Goal: Entertainment & Leisure: Consume media (video, audio)

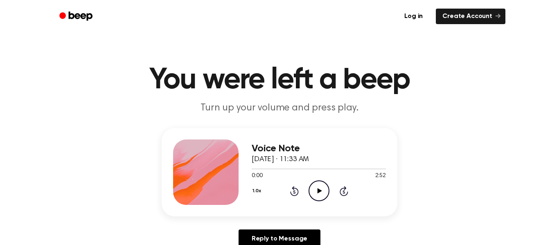
click at [320, 189] on icon "Play Audio" at bounding box center [318, 190] width 21 height 21
click at [320, 189] on icon at bounding box center [319, 190] width 4 height 5
click at [294, 191] on icon at bounding box center [294, 191] width 2 height 3
click at [319, 188] on icon "Play Audio" at bounding box center [318, 190] width 21 height 21
click at [320, 191] on icon "Pause Audio" at bounding box center [318, 190] width 21 height 21
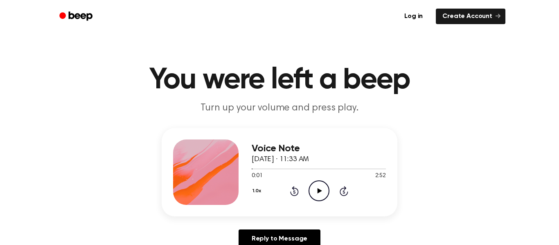
click at [295, 190] on icon "Rewind 5 seconds" at bounding box center [293, 191] width 9 height 11
click at [325, 195] on icon "Play Audio" at bounding box center [318, 190] width 21 height 21
click at [303, 192] on div "1.0x Rewind 5 seconds Pause Audio Skip 5 seconds" at bounding box center [318, 190] width 134 height 21
click at [316, 199] on icon "Pause Audio" at bounding box center [318, 190] width 21 height 21
click at [294, 190] on icon at bounding box center [294, 191] width 9 height 10
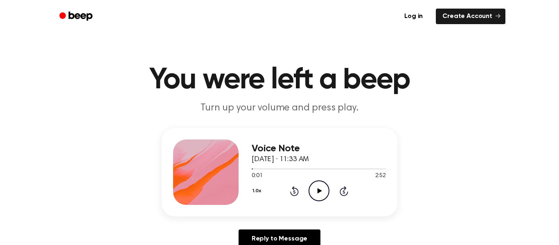
click at [294, 191] on icon at bounding box center [294, 191] width 2 height 3
click at [294, 191] on icon "Rewind 5 seconds" at bounding box center [293, 191] width 9 height 11
click at [315, 192] on icon "Play Audio" at bounding box center [318, 190] width 21 height 21
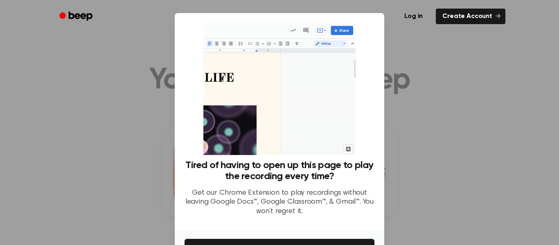
scroll to position [53, 0]
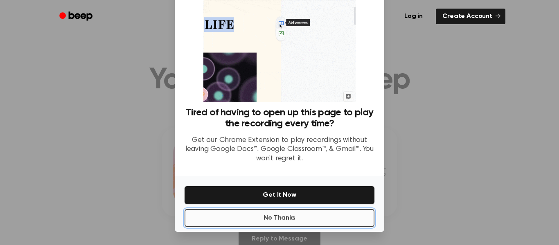
click at [314, 215] on button "No Thanks" at bounding box center [279, 218] width 190 height 18
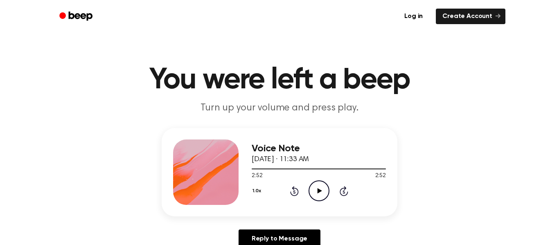
click at [295, 187] on icon "Rewind 5 seconds" at bounding box center [293, 191] width 9 height 11
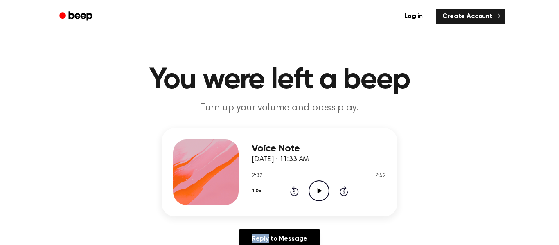
click at [295, 187] on icon "Rewind 5 seconds" at bounding box center [293, 191] width 9 height 11
click at [294, 185] on div "1.0x Rewind 5 seconds Play Audio Skip 5 seconds" at bounding box center [318, 190] width 134 height 21
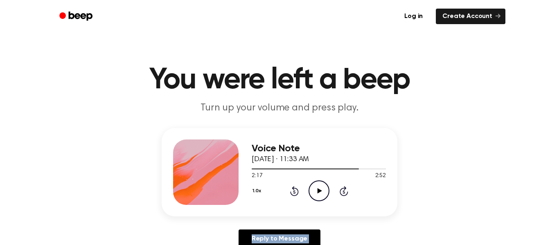
click at [294, 185] on div "1.0x Rewind 5 seconds Play Audio Skip 5 seconds" at bounding box center [318, 190] width 134 height 21
click at [297, 193] on icon at bounding box center [294, 191] width 9 height 10
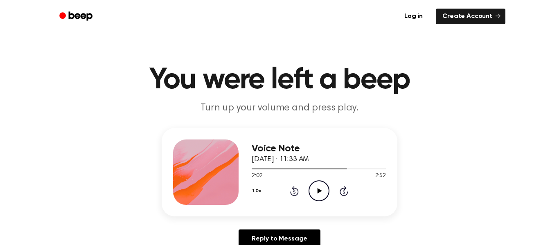
click at [297, 193] on icon at bounding box center [294, 191] width 9 height 10
click at [297, 195] on icon at bounding box center [294, 191] width 9 height 10
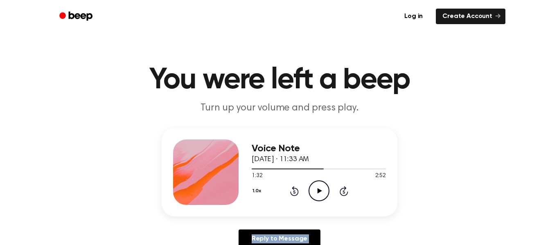
click at [297, 195] on icon at bounding box center [294, 191] width 9 height 10
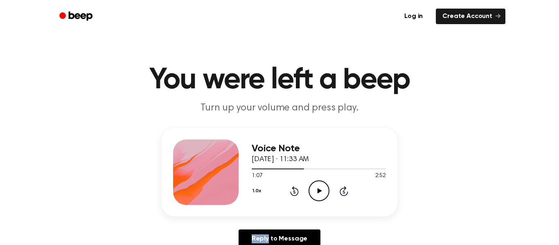
click at [297, 195] on icon at bounding box center [294, 191] width 9 height 10
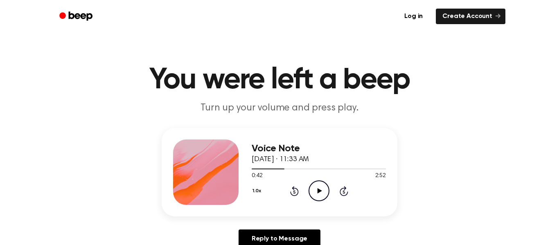
click at [297, 195] on icon at bounding box center [294, 191] width 9 height 10
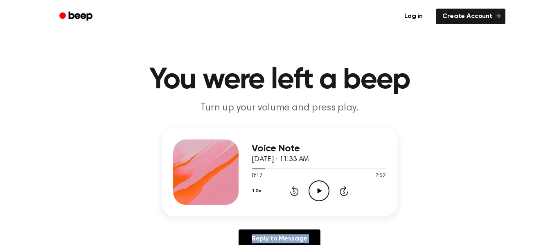
click at [297, 195] on icon at bounding box center [294, 191] width 9 height 10
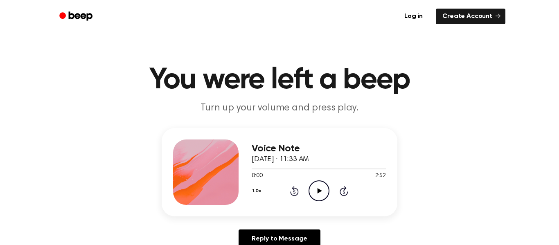
click at [313, 193] on icon "Play Audio" at bounding box center [318, 190] width 21 height 21
click at [316, 185] on icon "Pause Audio" at bounding box center [318, 190] width 21 height 21
click at [295, 188] on icon at bounding box center [294, 191] width 9 height 10
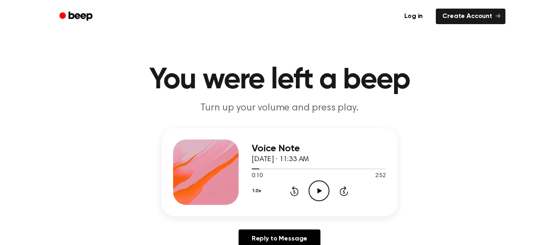
click at [295, 188] on icon at bounding box center [294, 191] width 9 height 10
click at [310, 190] on icon "Play Audio" at bounding box center [318, 190] width 21 height 21
click at [310, 191] on icon "Pause Audio" at bounding box center [318, 190] width 21 height 21
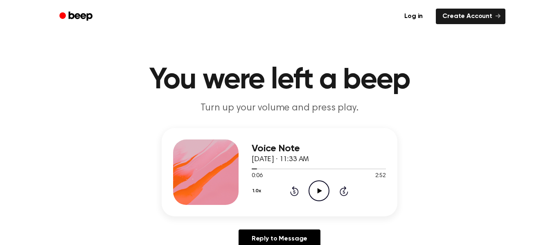
click at [310, 191] on icon "Play Audio" at bounding box center [318, 190] width 21 height 21
click at [310, 191] on icon "Pause Audio" at bounding box center [318, 190] width 21 height 21
click at [318, 189] on icon at bounding box center [319, 190] width 4 height 5
click at [318, 189] on icon "Pause Audio" at bounding box center [318, 190] width 21 height 21
click at [318, 189] on icon at bounding box center [319, 190] width 4 height 5
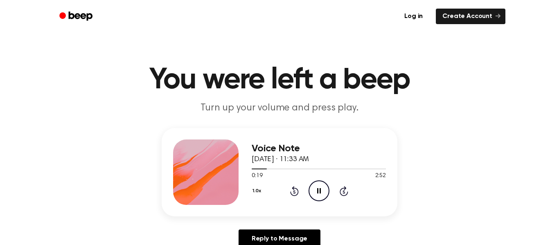
click at [318, 189] on icon "Pause Audio" at bounding box center [318, 190] width 21 height 21
click at [318, 189] on icon at bounding box center [319, 190] width 4 height 5
click at [318, 189] on icon "Pause Audio" at bounding box center [318, 190] width 21 height 21
click at [318, 189] on icon at bounding box center [319, 190] width 4 height 5
click at [318, 189] on icon "Pause Audio" at bounding box center [318, 190] width 21 height 21
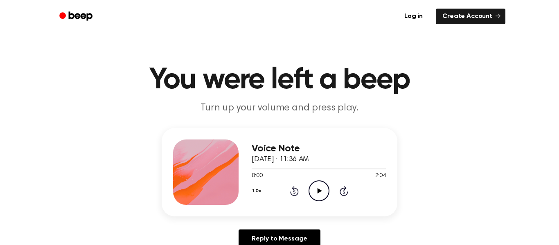
click at [314, 184] on icon "Play Audio" at bounding box center [318, 190] width 21 height 21
click at [314, 184] on icon "Pause Audio" at bounding box center [318, 190] width 21 height 21
click at [294, 193] on icon at bounding box center [294, 191] width 2 height 3
click at [295, 193] on icon "Rewind 5 seconds" at bounding box center [293, 191] width 9 height 11
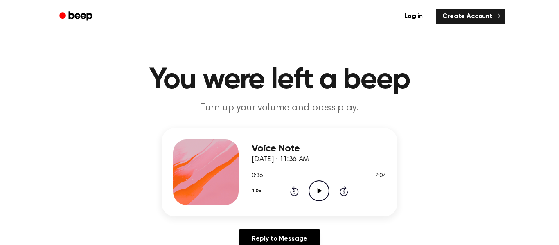
click at [323, 193] on icon "Play Audio" at bounding box center [318, 190] width 21 height 21
click at [323, 193] on icon "Pause Audio" at bounding box center [318, 190] width 21 height 21
click at [323, 193] on icon "Play Audio" at bounding box center [318, 190] width 21 height 21
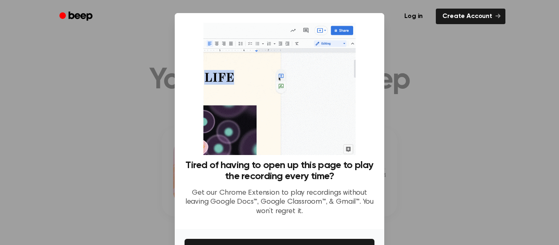
click at [385, 153] on div at bounding box center [279, 122] width 559 height 245
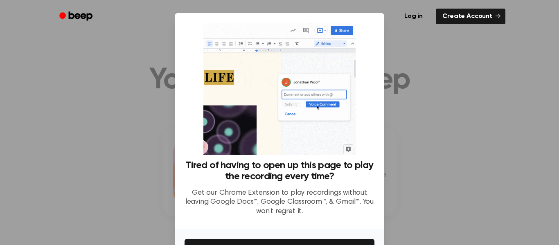
click at [448, 192] on div at bounding box center [279, 122] width 559 height 245
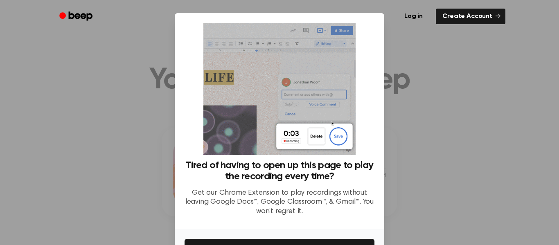
click at [448, 192] on div at bounding box center [279, 122] width 559 height 245
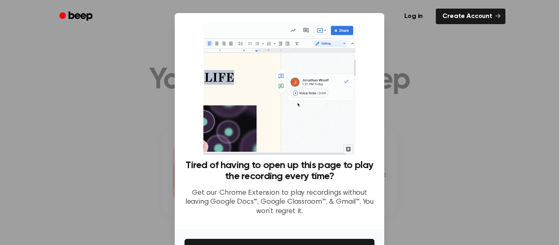
click at [263, 208] on p "Get our Chrome Extension to play recordings without leaving Google Docs™, Googl…" at bounding box center [279, 202] width 190 height 28
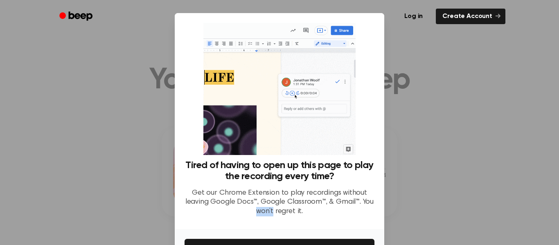
click at [263, 208] on p "Get our Chrome Extension to play recordings without leaving Google Docs™, Googl…" at bounding box center [279, 202] width 190 height 28
click at [142, 144] on div at bounding box center [279, 122] width 559 height 245
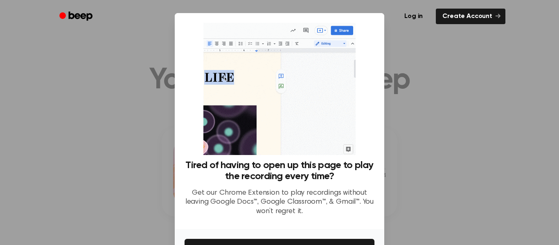
click at [142, 144] on div at bounding box center [279, 122] width 559 height 245
click at [204, 123] on img at bounding box center [279, 89] width 152 height 132
click at [202, 123] on div "Tired of having to open up this page to play the recording every time? Get our …" at bounding box center [279, 123] width 190 height 200
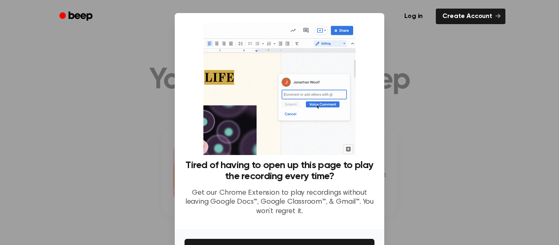
click at [339, 29] on div "Log in Create Account" at bounding box center [279, 16] width 451 height 33
click at [322, 189] on p "Get our Chrome Extension to play recordings without leaving Google Docs™, Googl…" at bounding box center [279, 202] width 190 height 28
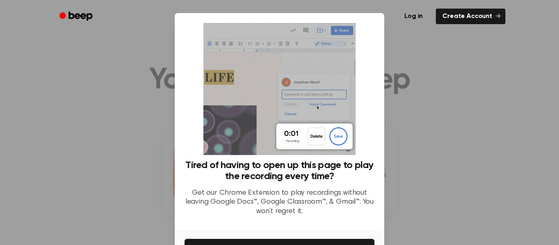
click at [233, 162] on h3 "Tired of having to open up this page to play the recording every time?" at bounding box center [279, 171] width 190 height 22
click at [215, 66] on img at bounding box center [279, 89] width 152 height 132
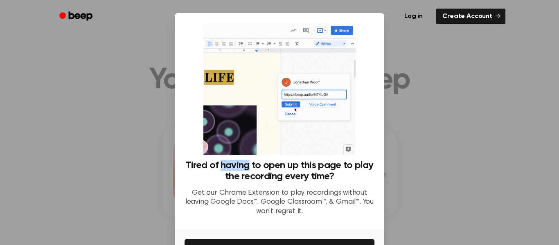
click at [218, 72] on img at bounding box center [279, 89] width 152 height 132
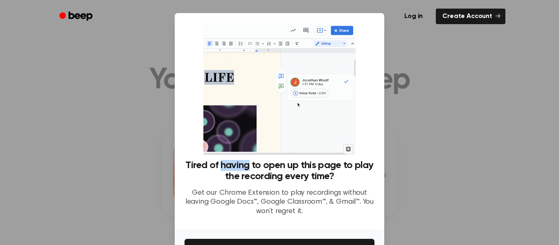
click at [309, 133] on img at bounding box center [279, 89] width 152 height 132
click at [411, 162] on div "​ Tired of having to open up this page to play the recording every time? Get ou…" at bounding box center [279, 149] width 559 height 298
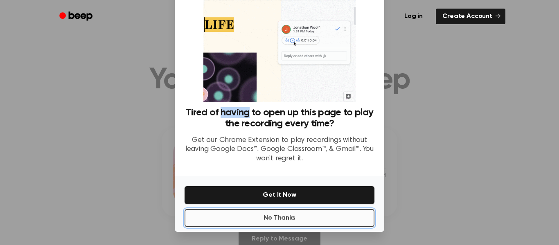
click at [255, 213] on button "No Thanks" at bounding box center [279, 218] width 190 height 18
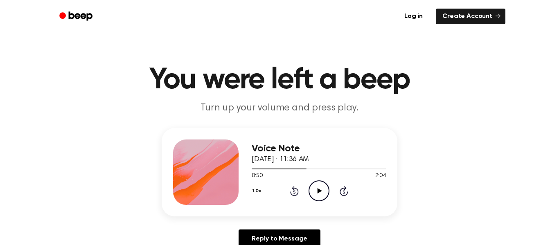
click at [292, 190] on icon "Rewind 5 seconds" at bounding box center [293, 191] width 9 height 11
click at [309, 190] on circle at bounding box center [319, 191] width 20 height 20
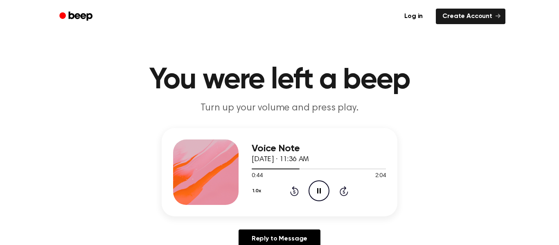
click at [309, 190] on circle at bounding box center [319, 191] width 20 height 20
click at [307, 191] on div "1.0x Rewind 5 seconds Play Audio Skip 5 seconds" at bounding box center [318, 190] width 134 height 21
click at [314, 188] on icon "Play Audio" at bounding box center [318, 190] width 21 height 21
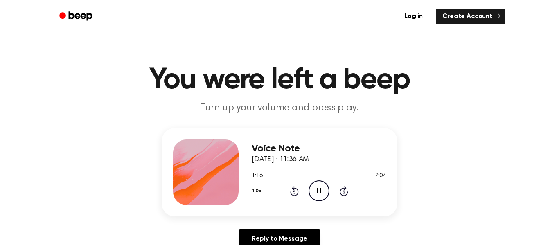
click at [314, 188] on icon "Pause Audio" at bounding box center [318, 190] width 21 height 21
click at [314, 187] on icon "Play Audio" at bounding box center [318, 190] width 21 height 21
click at [322, 185] on icon "Pause Audio" at bounding box center [318, 190] width 21 height 21
click at [293, 187] on icon at bounding box center [294, 191] width 9 height 10
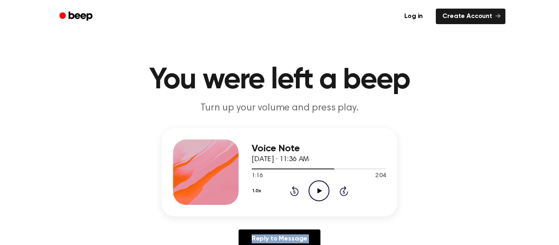
click at [293, 187] on icon at bounding box center [294, 191] width 9 height 10
click at [321, 190] on icon "Play Audio" at bounding box center [318, 190] width 21 height 21
click at [321, 190] on icon "Pause Audio" at bounding box center [318, 190] width 21 height 21
